Goal: Register for event/course

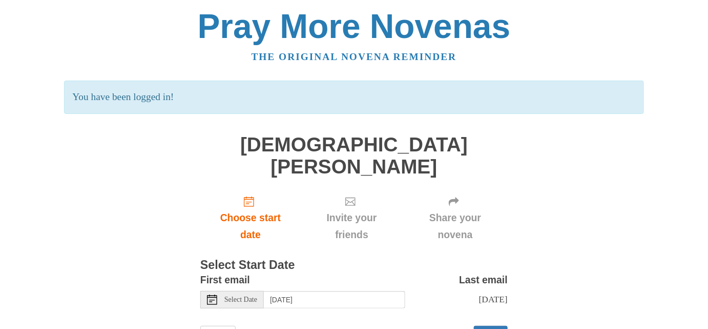
scroll to position [35, 0]
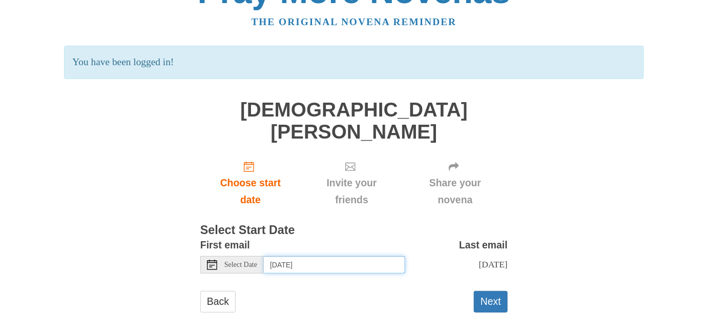
click at [355, 256] on input "Tuesday, October 14th" at bounding box center [334, 264] width 141 height 17
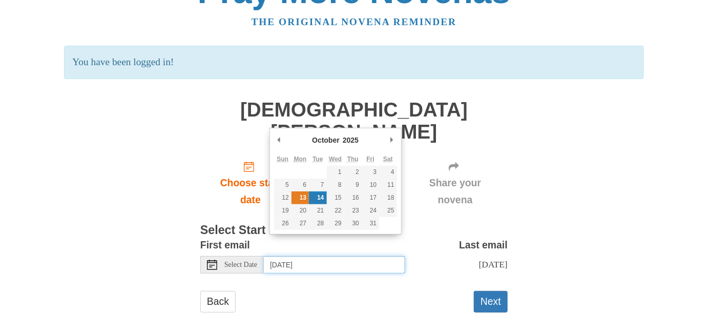
type input "Monday, October 13th"
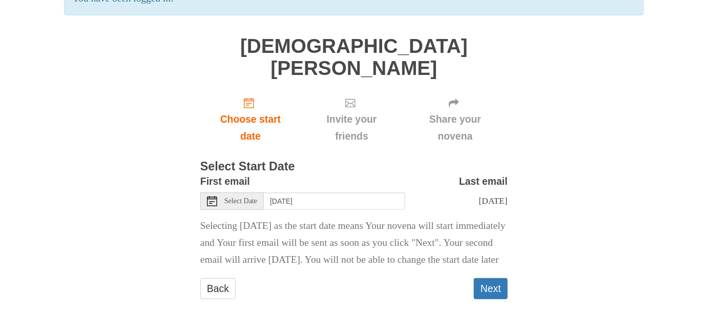
scroll to position [103, 0]
click at [492, 290] on button "Next" at bounding box center [491, 288] width 34 height 21
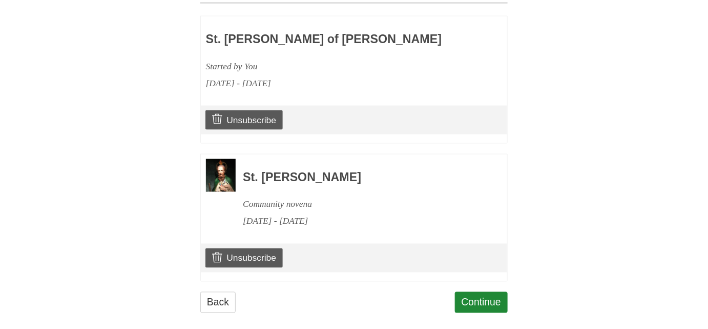
scroll to position [502, 0]
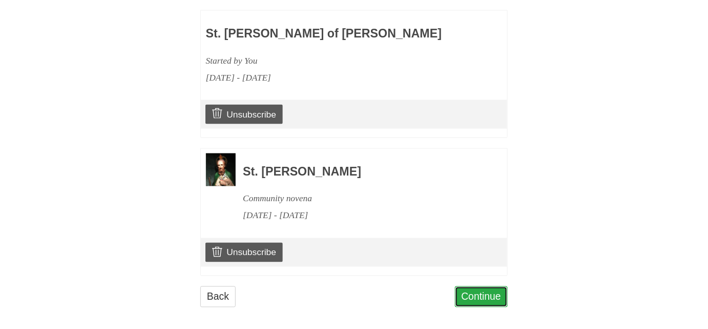
click at [486, 288] on link "Continue" at bounding box center [481, 296] width 53 height 21
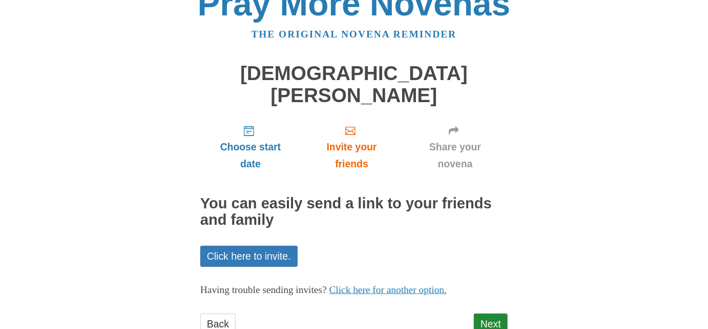
scroll to position [35, 0]
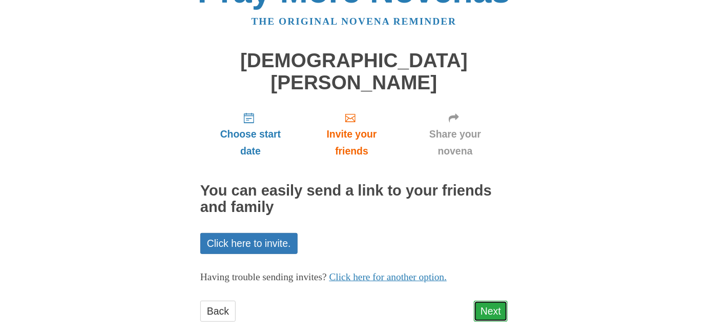
click at [491, 300] on link "Next" at bounding box center [491, 310] width 34 height 21
